Goal: Task Accomplishment & Management: Use online tool/utility

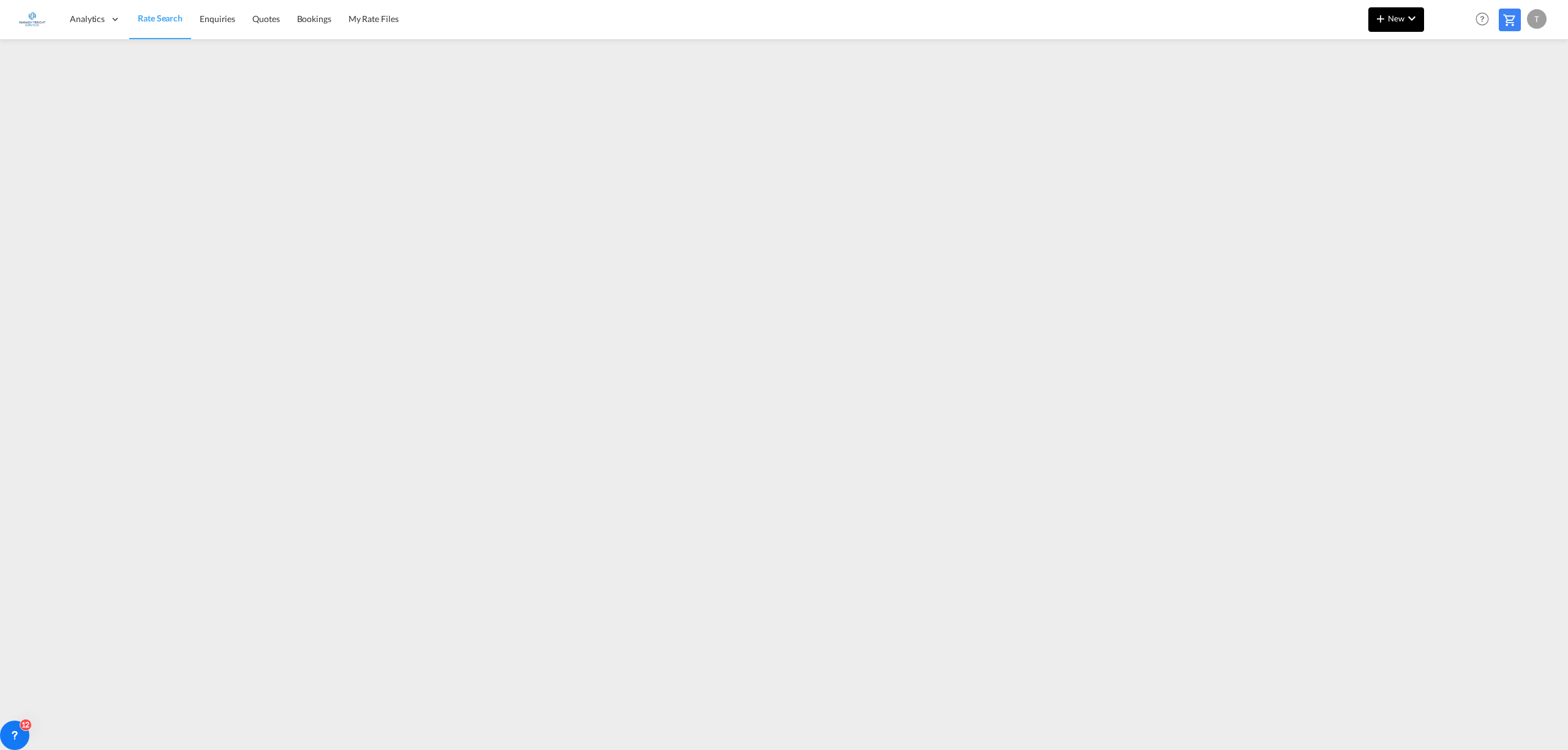
click at [1378, 19] on md-icon "icon-plus 400-fg" at bounding box center [1380, 18] width 15 height 15
click at [382, 19] on md-backdrop at bounding box center [784, 375] width 1568 height 750
click at [380, 16] on span "My Rate Files" at bounding box center [373, 18] width 50 height 10
click at [1393, 16] on span "New" at bounding box center [1396, 18] width 46 height 10
click at [1366, 49] on span "Rates" at bounding box center [1364, 52] width 15 height 25
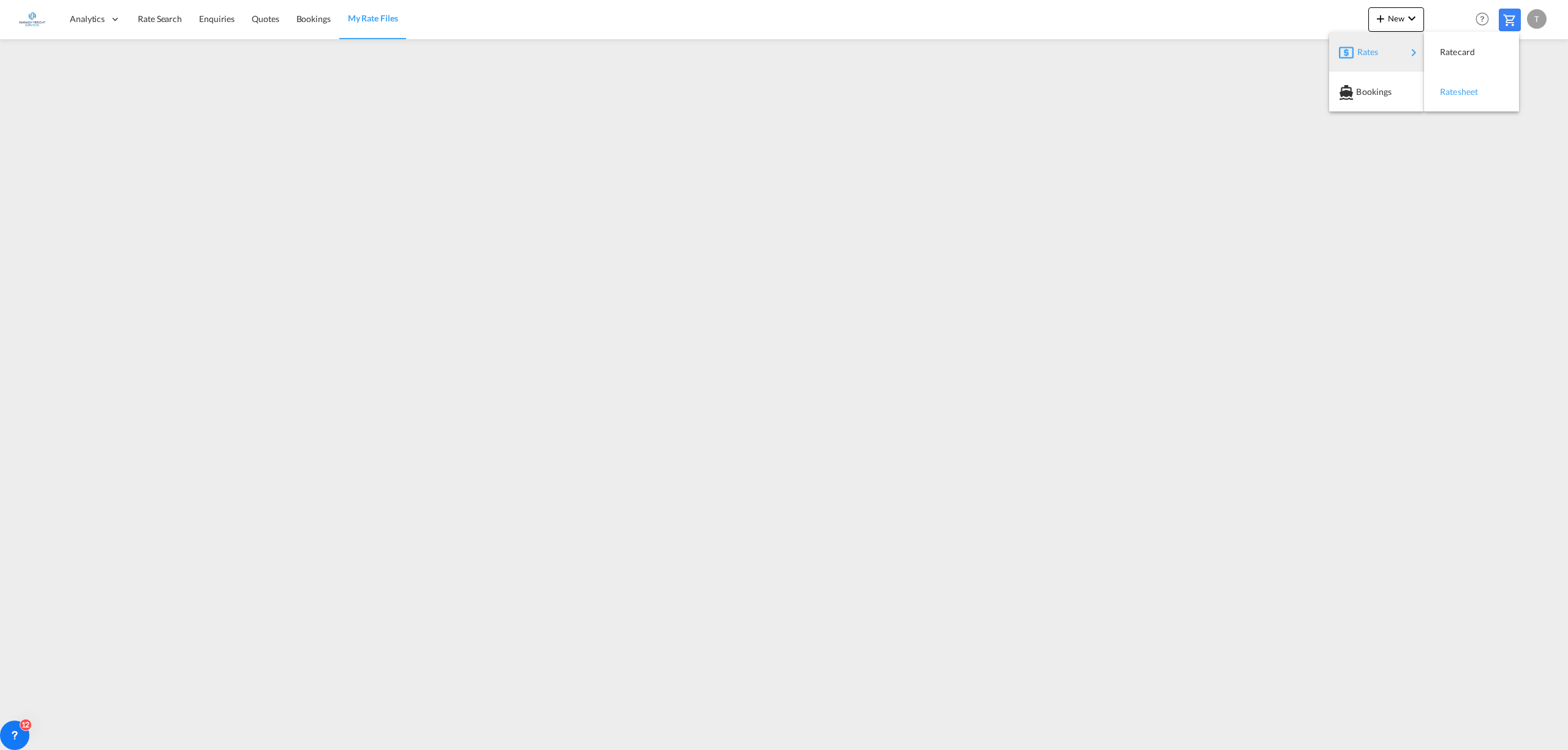
click at [1453, 86] on span "Ratesheet" at bounding box center [1446, 92] width 13 height 25
